Goal: Transaction & Acquisition: Purchase product/service

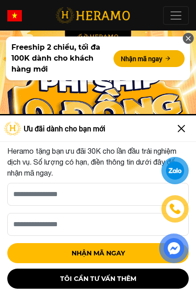
click at [183, 126] on img at bounding box center [181, 128] width 15 height 15
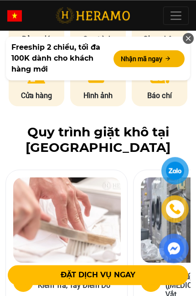
scroll to position [675, 0]
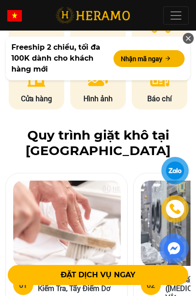
click at [140, 285] on button "ĐẶT DỊCH VỤ NGAY" at bounding box center [98, 275] width 181 height 20
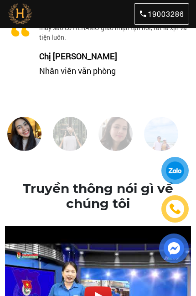
scroll to position [7, 0]
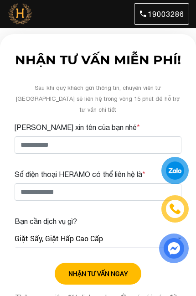
click at [67, 264] on button "NHẬN TƯ VẤN NGAY" at bounding box center [98, 274] width 87 height 22
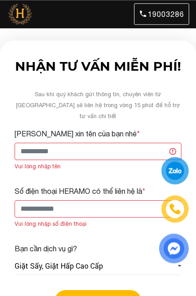
scroll to position [0, 0]
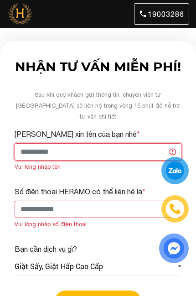
click at [29, 145] on input "[PERSON_NAME] xin tên của bạn nhé *" at bounding box center [98, 151] width 167 height 17
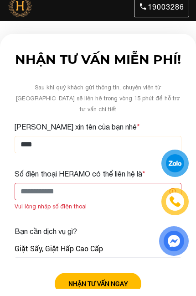
type input "****"
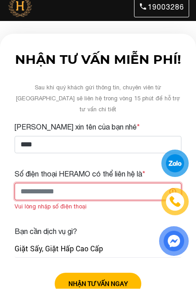
click at [21, 190] on input "Số điện thoại HERAMO có thể liên hệ là *" at bounding box center [98, 198] width 167 height 17
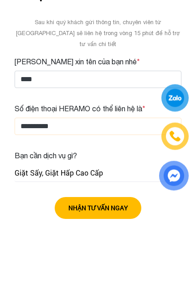
type input "**********"
click at [62, 270] on button "NHẬN TƯ VẤN NGAY" at bounding box center [98, 281] width 87 height 22
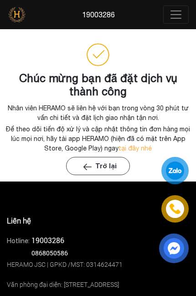
click at [76, 171] on button "Trở lại" at bounding box center [98, 166] width 64 height 18
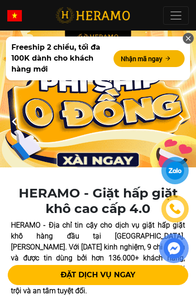
click at [139, 61] on button "Nhận mã ngay" at bounding box center [149, 58] width 71 height 17
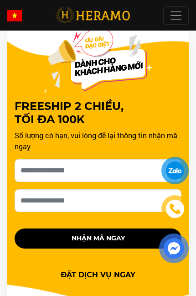
scroll to position [1105, 0]
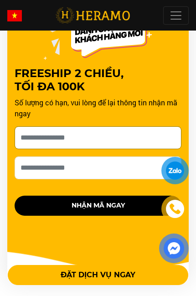
click at [22, 149] on input "[PERSON_NAME] xin tên của bạn nhé *" at bounding box center [98, 137] width 167 height 23
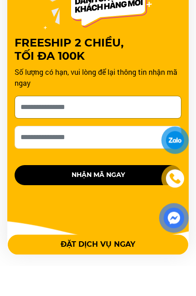
type input "**********"
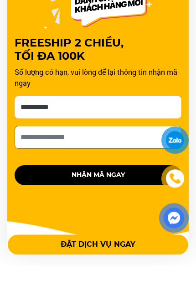
click at [26, 157] on input "Số điện thoại HERAMO có thể liên hệ là *" at bounding box center [98, 168] width 167 height 23
type input "**********"
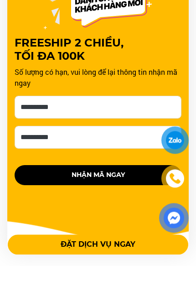
click at [16, 196] on button "NHẬN MÃ NGAY" at bounding box center [98, 206] width 167 height 20
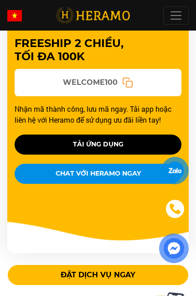
scroll to position [1135, 0]
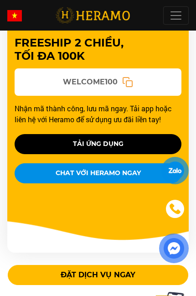
click at [27, 183] on button "CHAT VỚI HERAMO NGAY" at bounding box center [98, 173] width 167 height 20
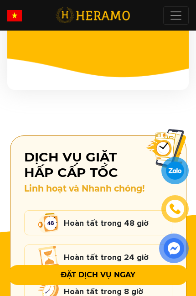
scroll to position [1299, 0]
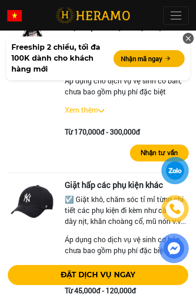
scroll to position [2319, 0]
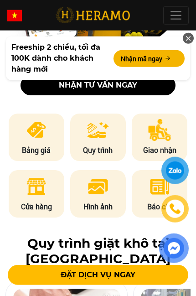
scroll to position [538, 0]
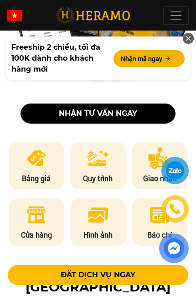
click at [27, 167] on img at bounding box center [36, 158] width 22 height 22
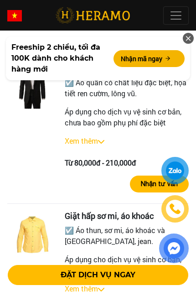
click at [189, 40] on icon at bounding box center [188, 38] width 8 height 12
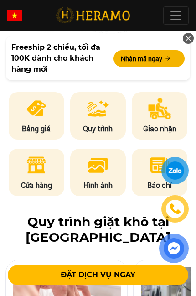
click at [152, 116] on img at bounding box center [160, 109] width 24 height 22
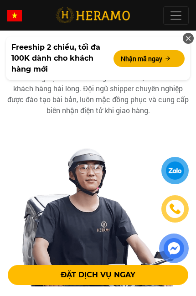
click at [48, 285] on button "ĐẶT DỊCH VỤ NGAY" at bounding box center [98, 275] width 181 height 20
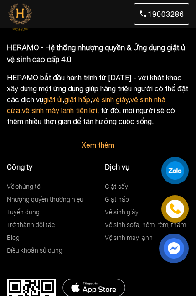
scroll to position [7, 0]
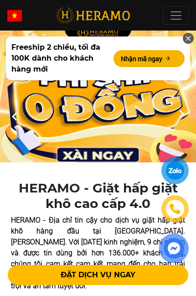
scroll to position [2, 0]
